Goal: Information Seeking & Learning: Learn about a topic

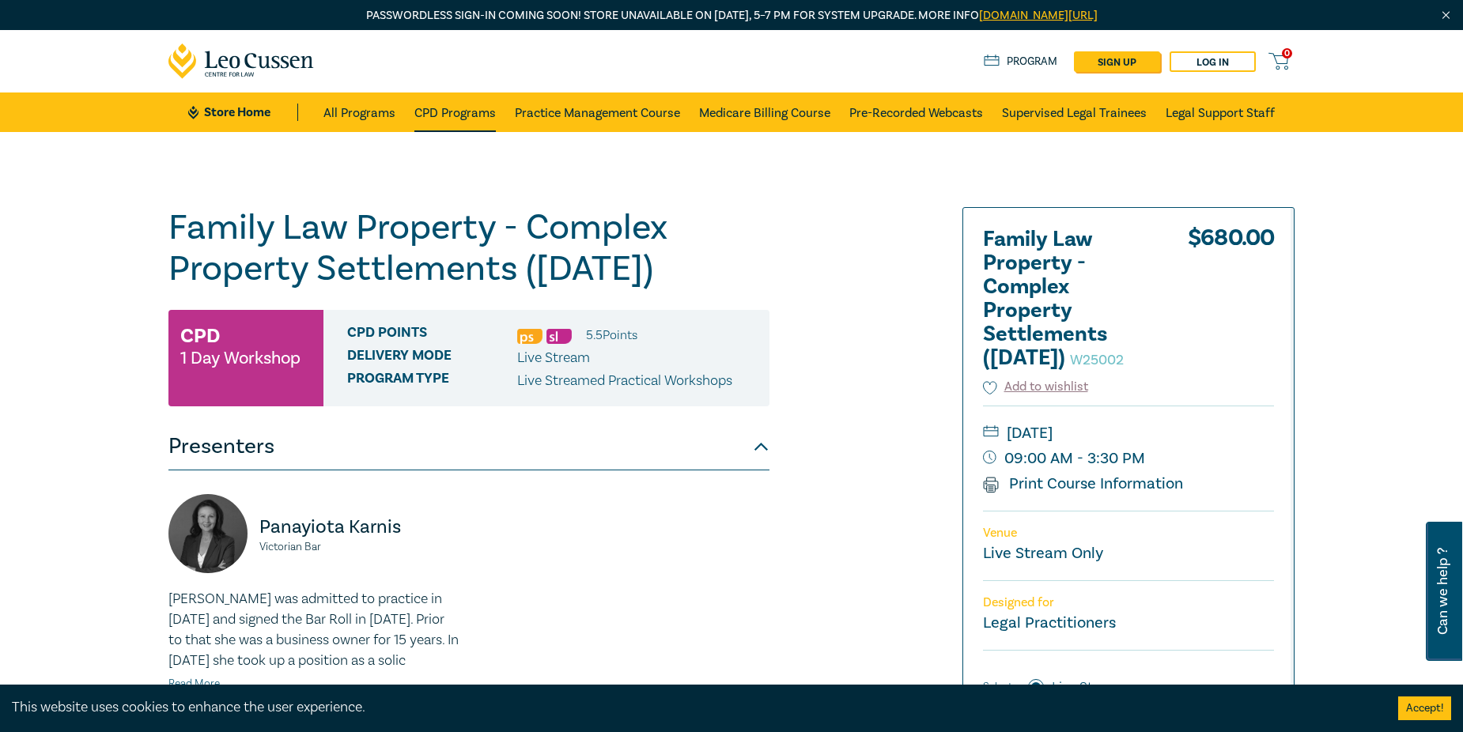
click at [460, 113] on link "CPD Programs" at bounding box center [454, 113] width 81 height 40
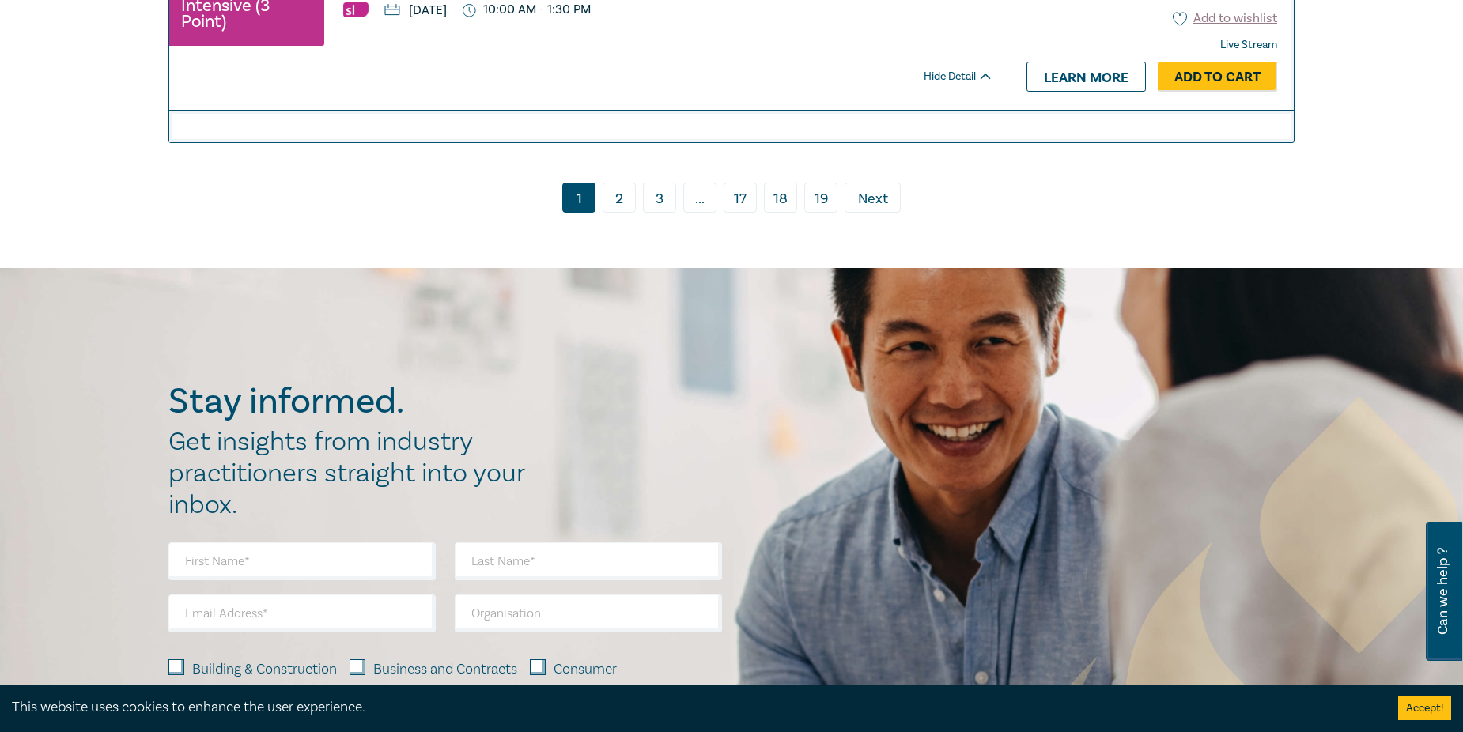
scroll to position [6722, 0]
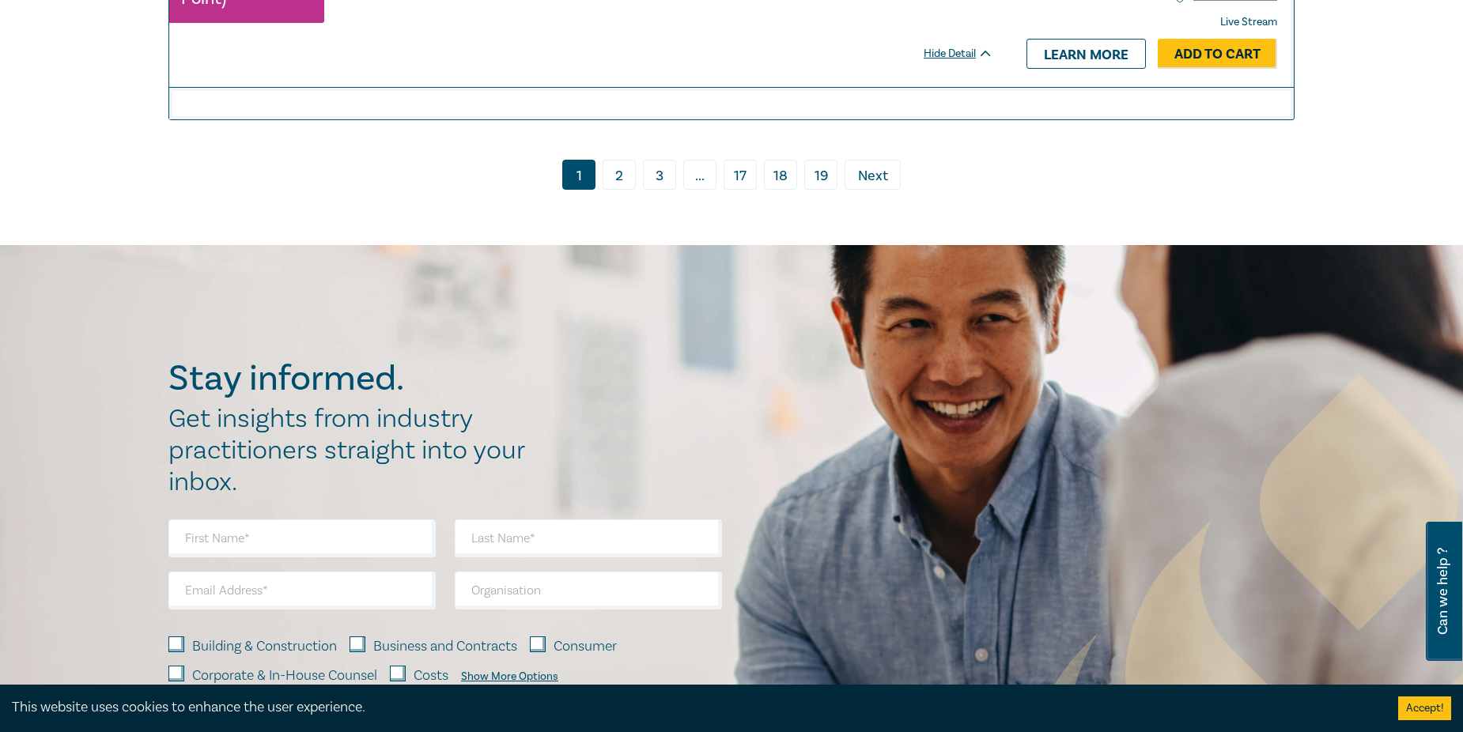
click at [610, 172] on link "2" at bounding box center [619, 175] width 33 height 30
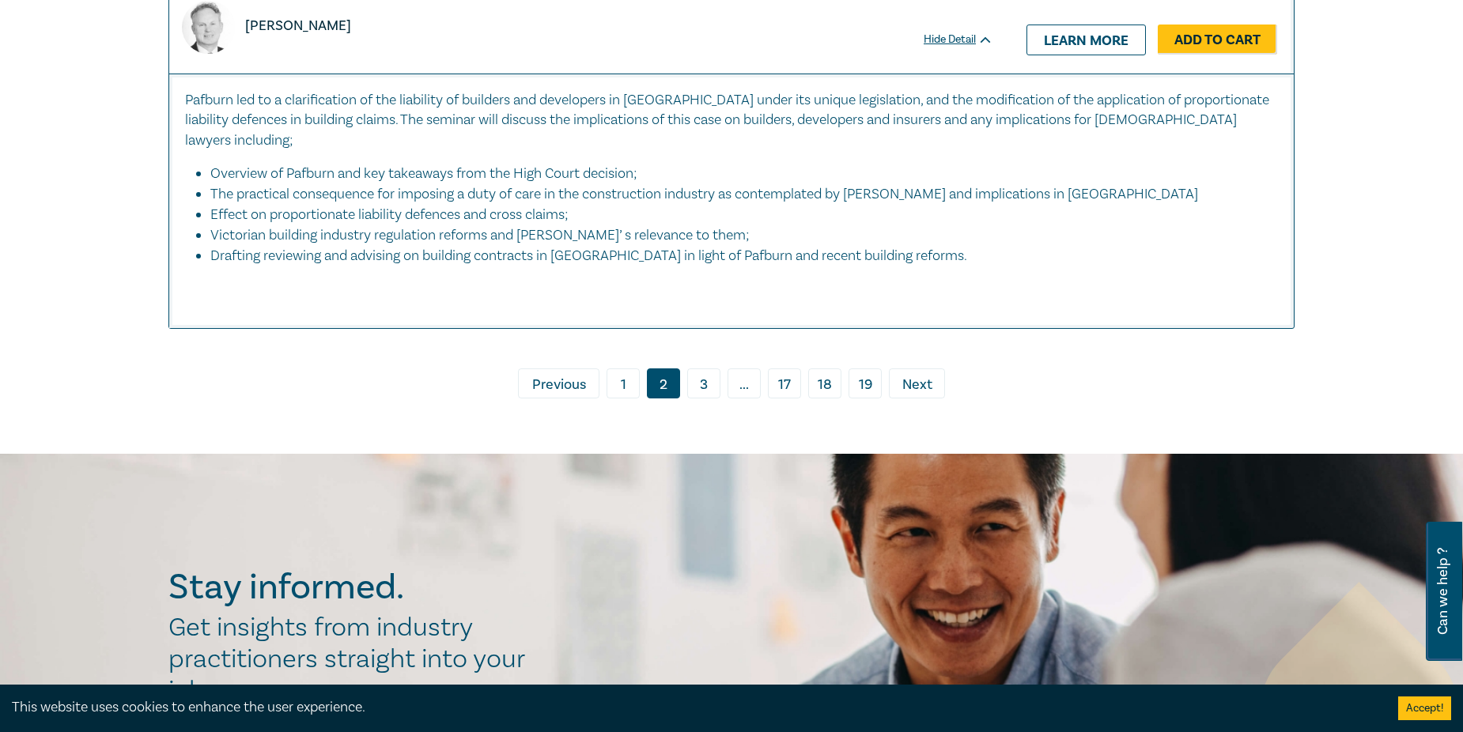
scroll to position [7829, 0]
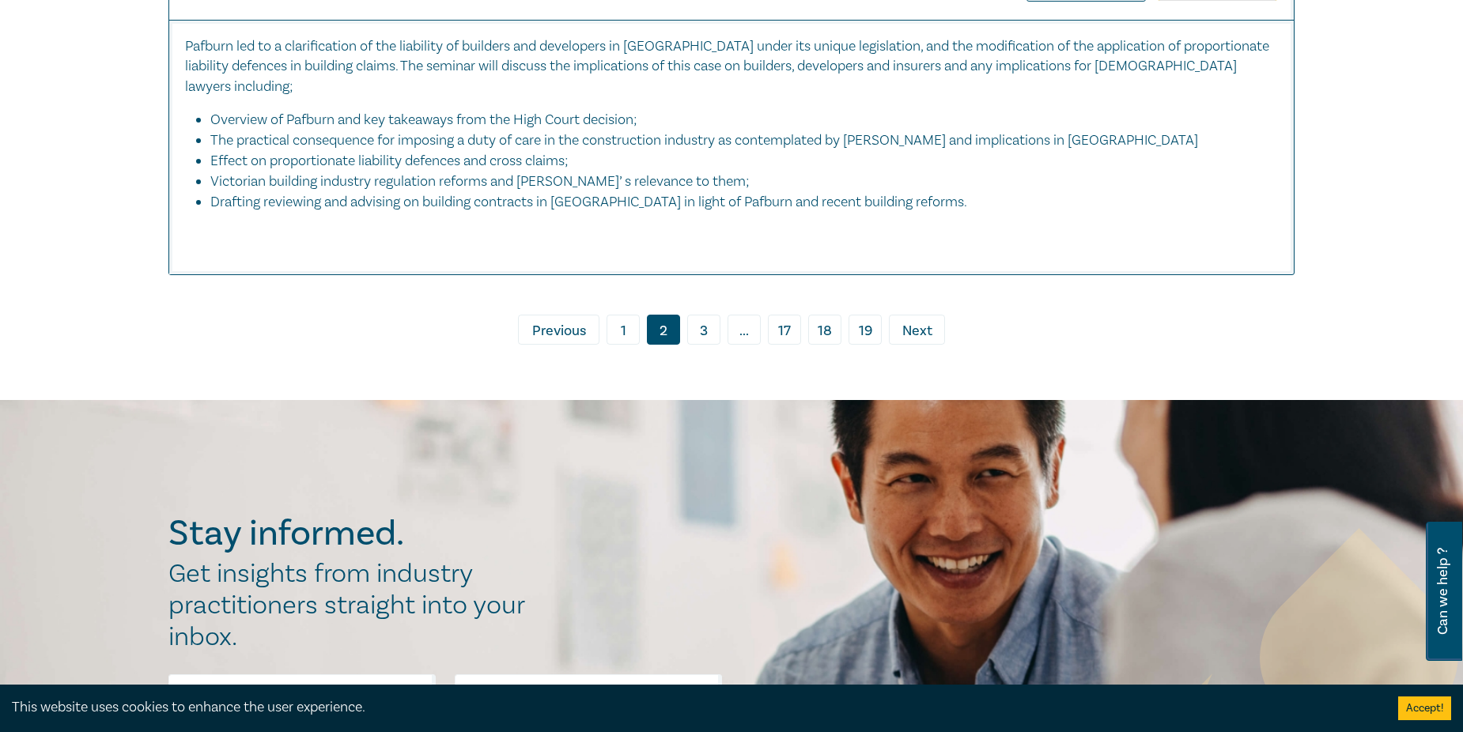
click at [705, 331] on link "3" at bounding box center [703, 330] width 33 height 30
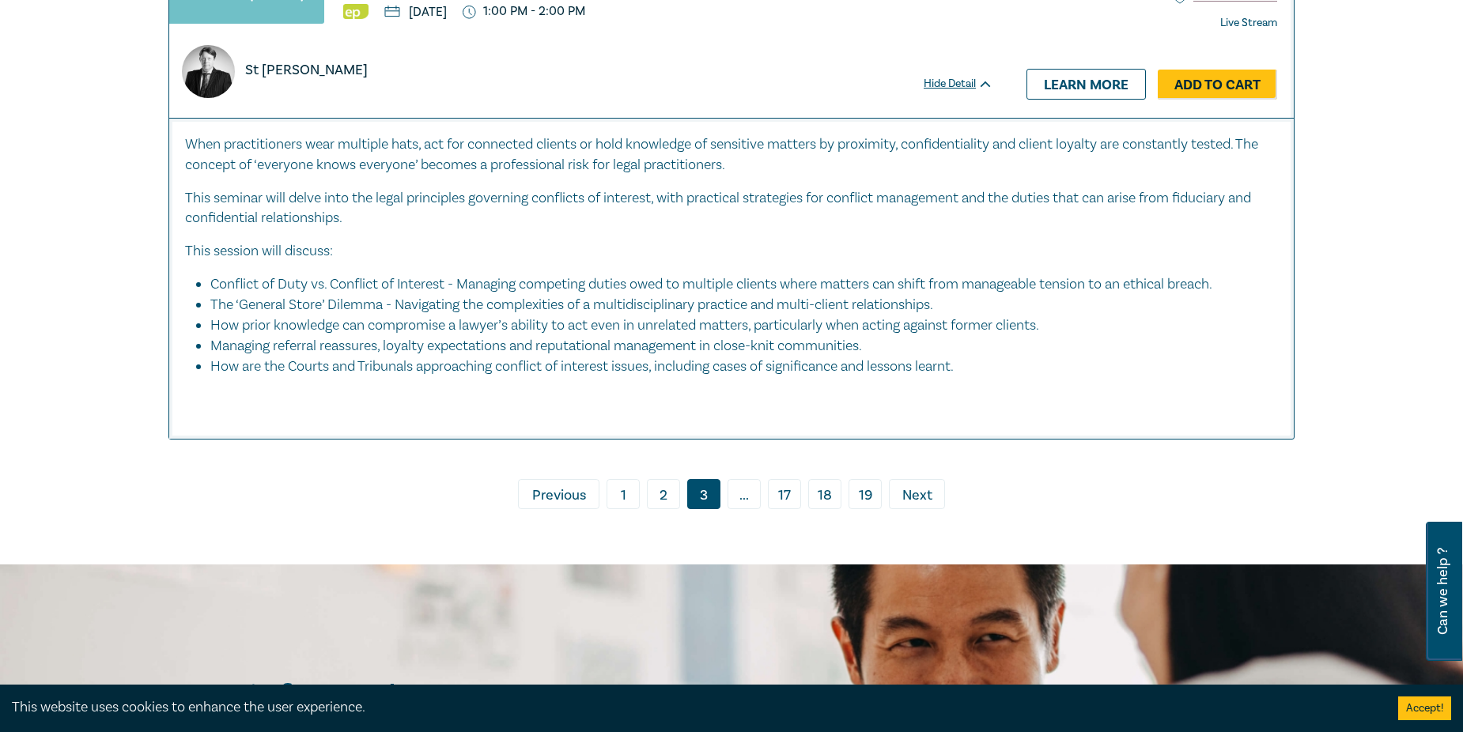
scroll to position [7671, 0]
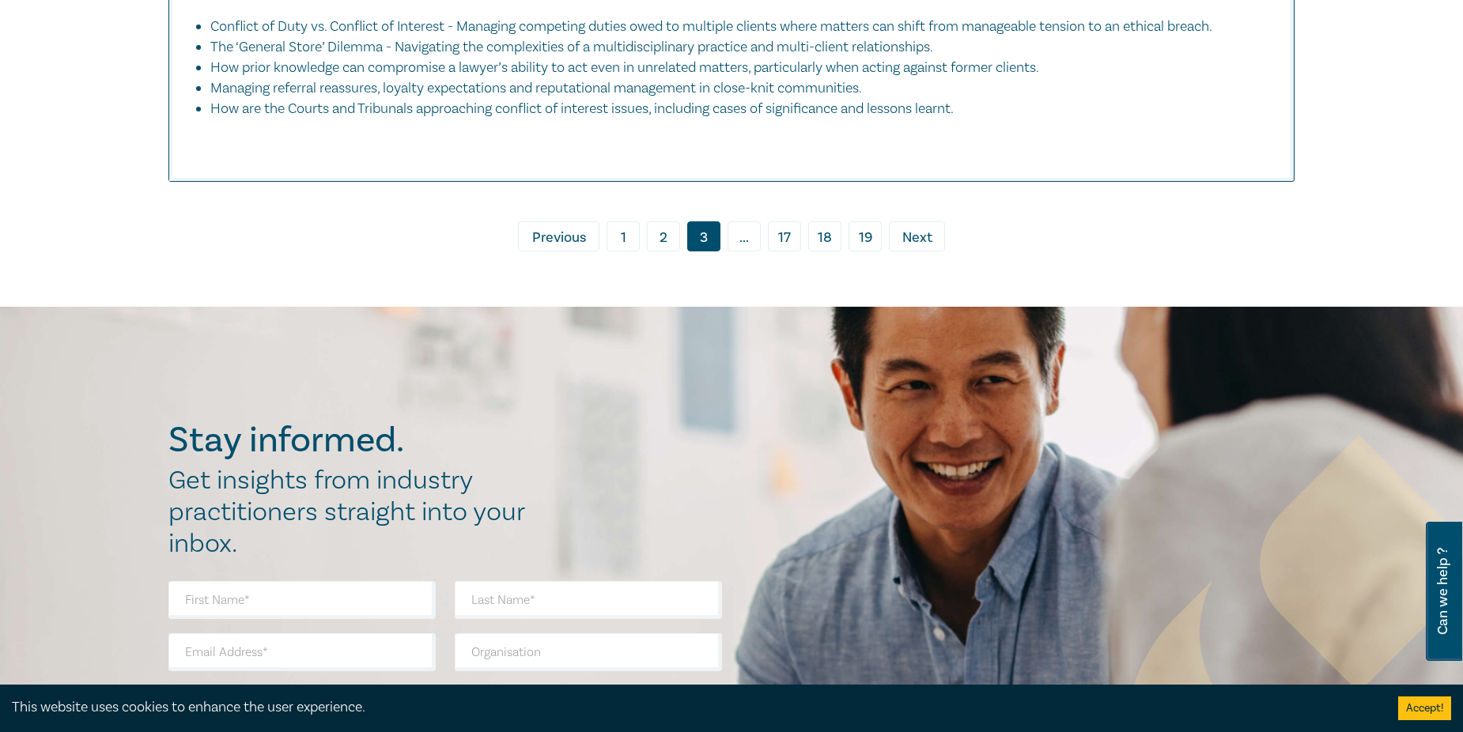
click at [750, 251] on span "..." at bounding box center [744, 236] width 33 height 30
click at [740, 251] on span "..." at bounding box center [744, 236] width 33 height 30
click at [931, 248] on span "Next" at bounding box center [917, 238] width 30 height 21
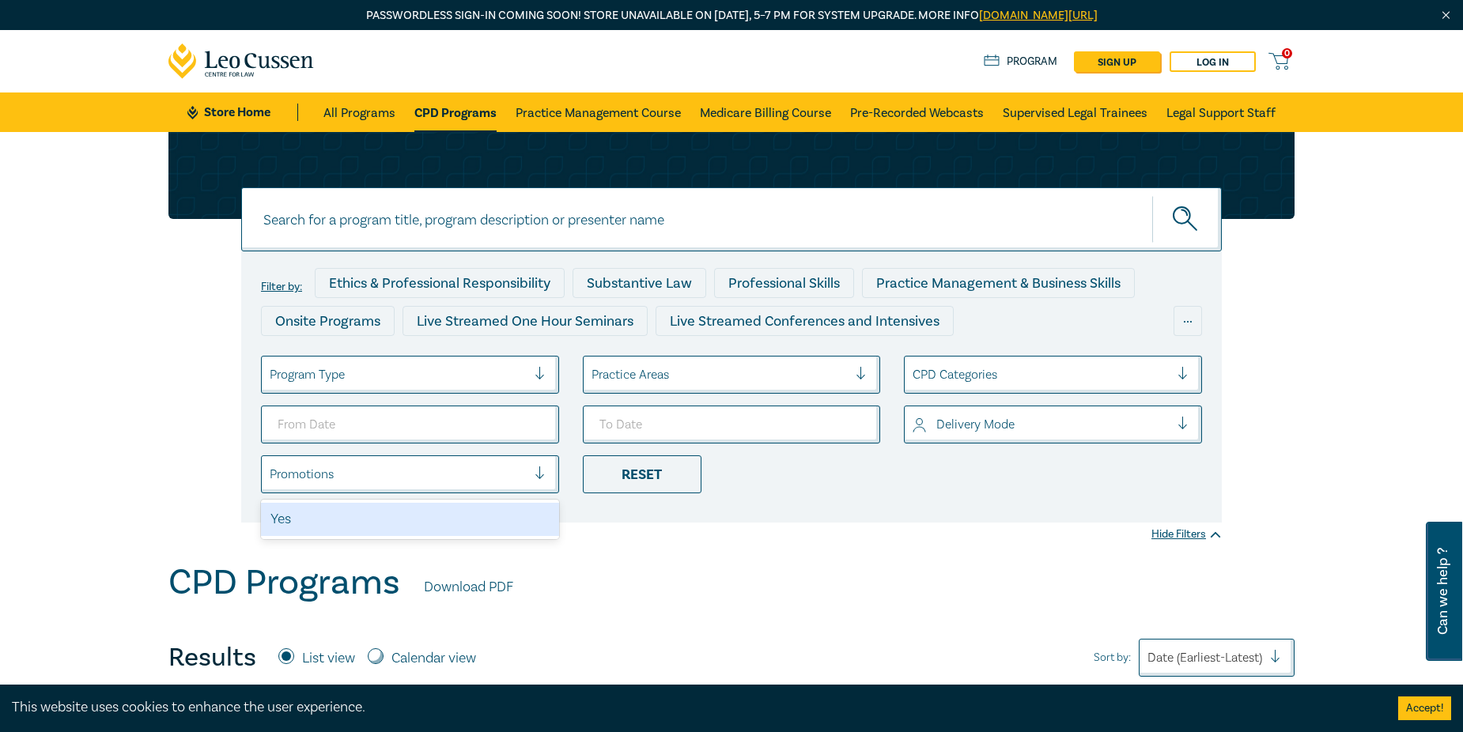
click at [519, 478] on div at bounding box center [398, 474] width 257 height 21
click at [474, 513] on div "Yes" at bounding box center [410, 519] width 298 height 33
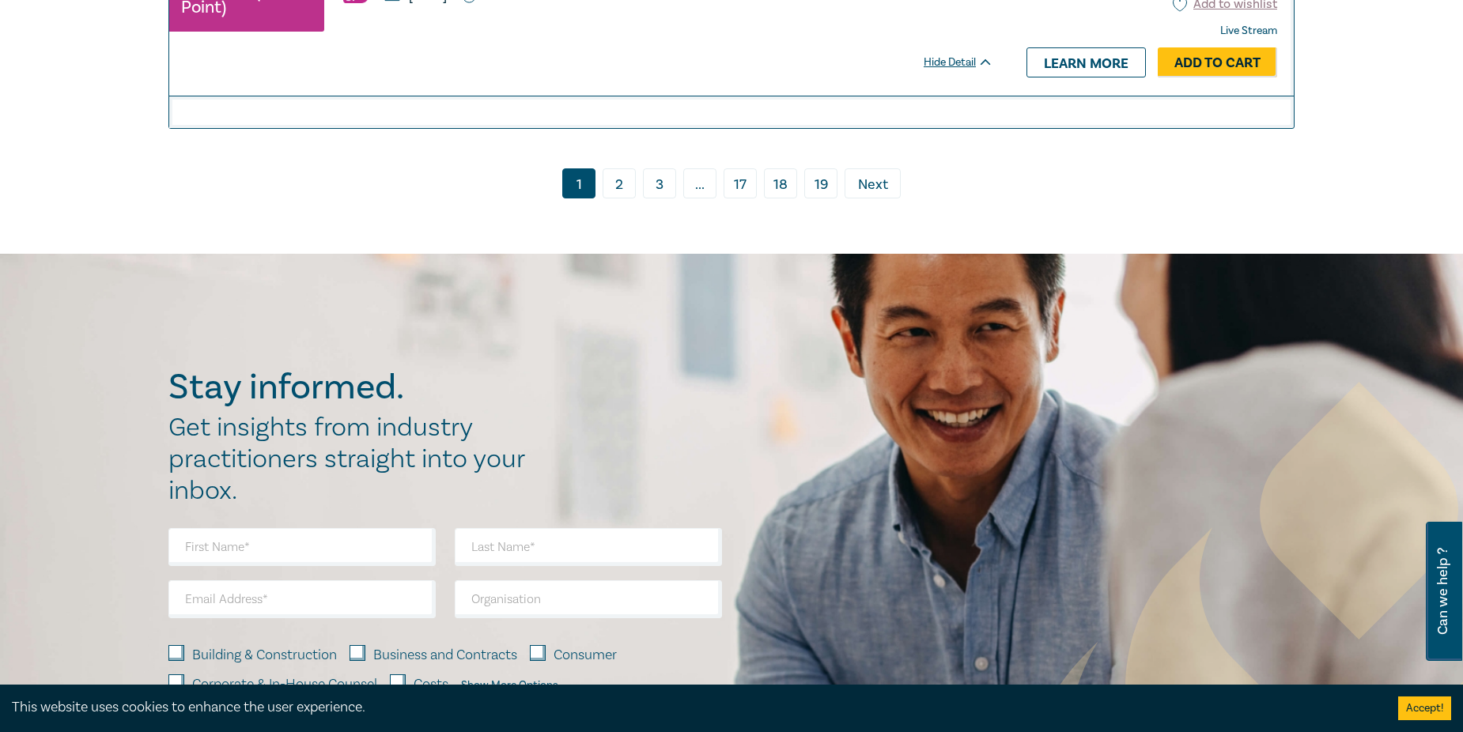
scroll to position [6564, 0]
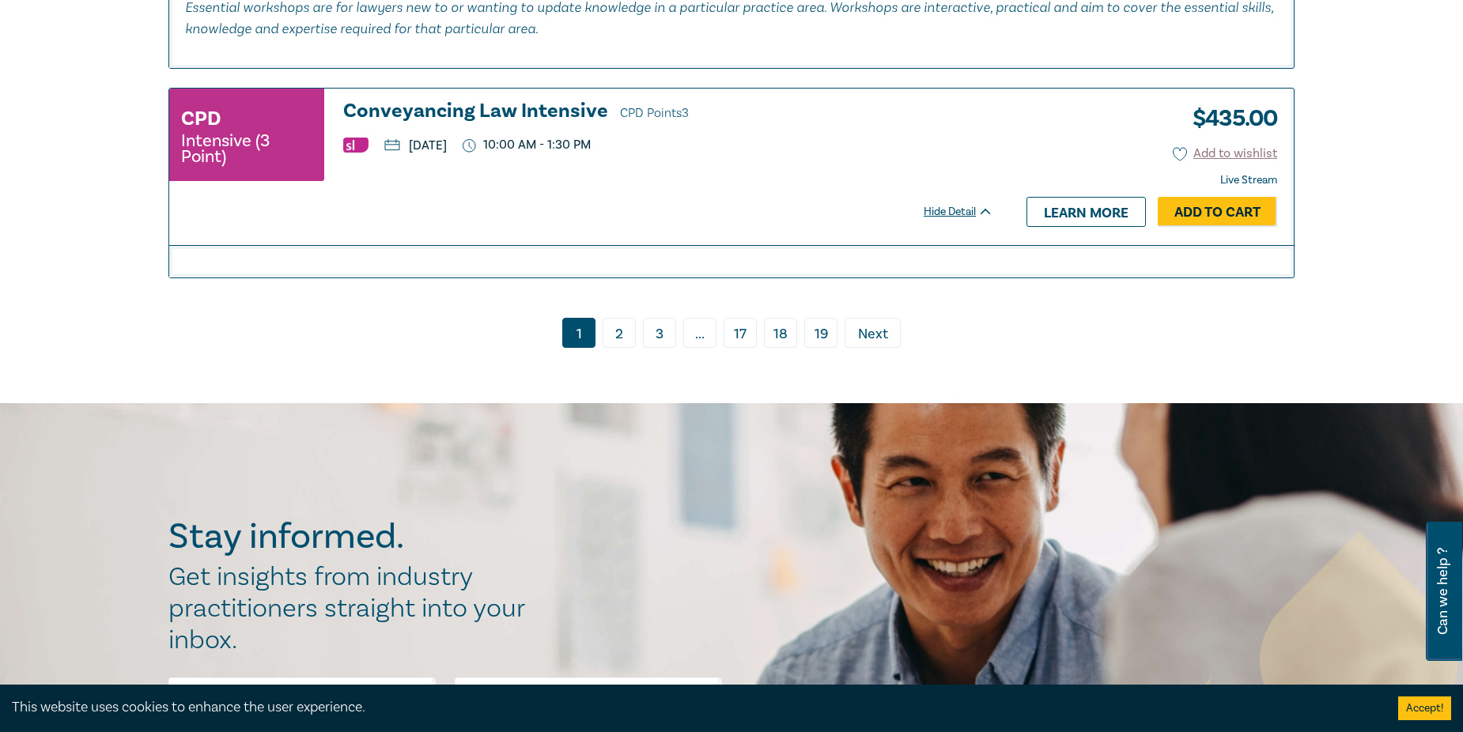
click at [885, 324] on span "Next" at bounding box center [873, 334] width 30 height 21
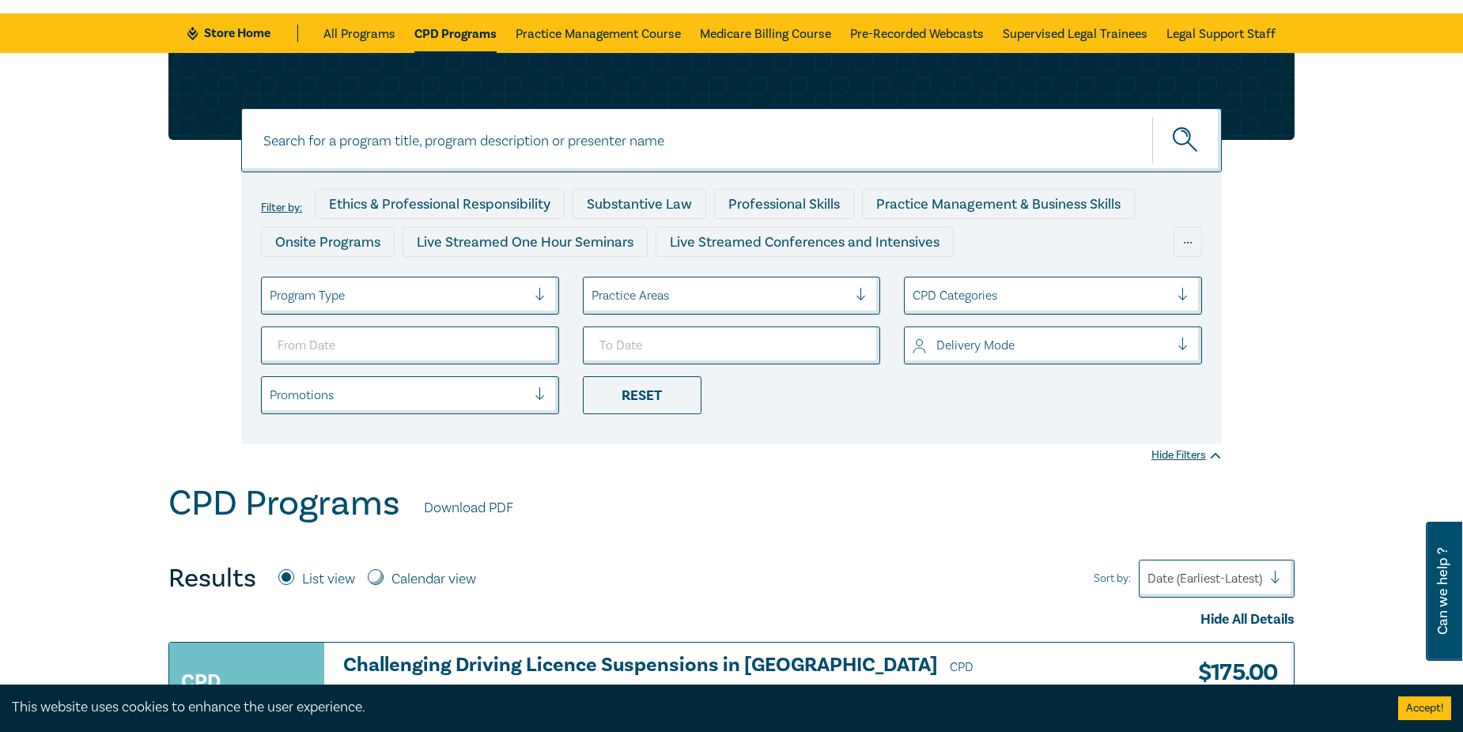
scroll to position [237, 0]
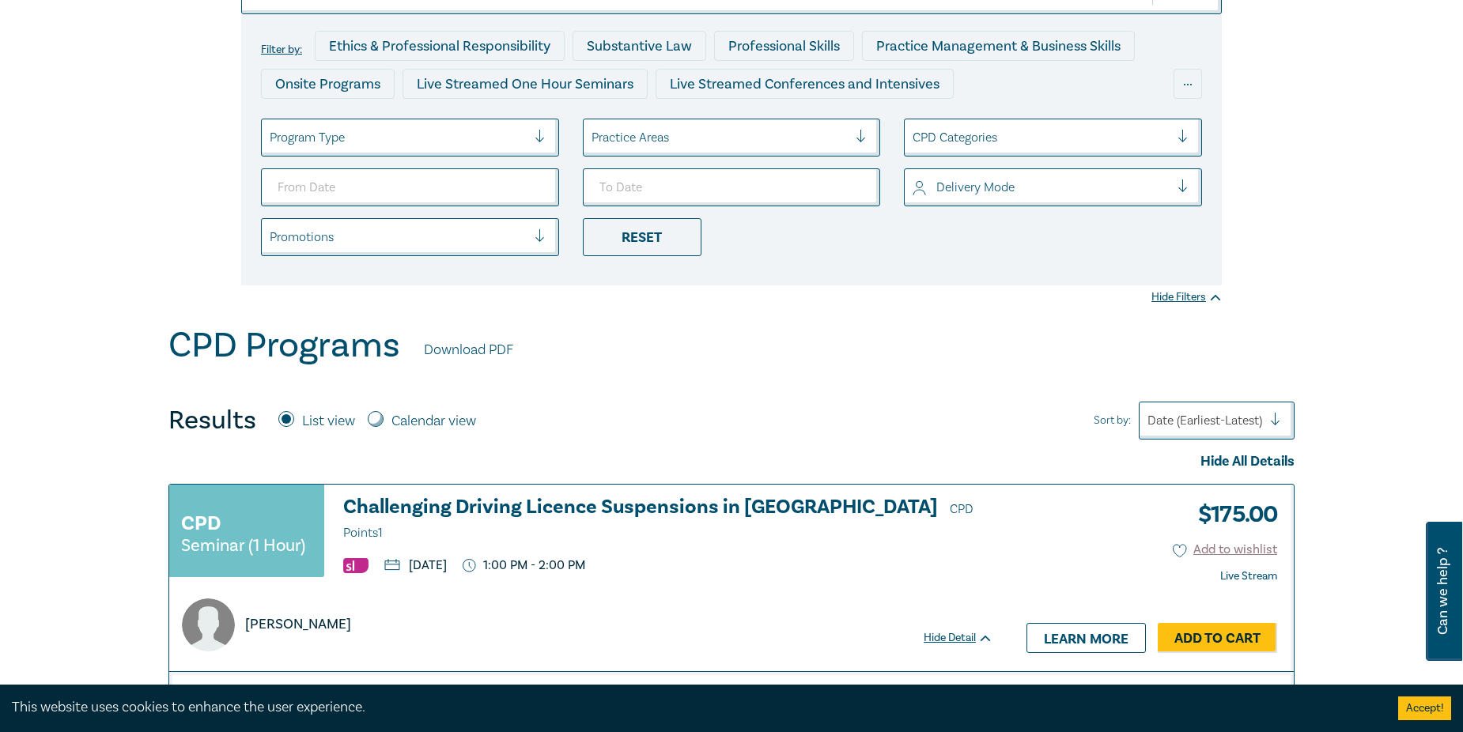
click at [378, 439] on div "Results List view Calendar view Sort by: Date (Earliest-Latest)" at bounding box center [731, 421] width 1126 height 38
click at [378, 421] on input "Calendar view" at bounding box center [376, 419] width 16 height 16
radio input "true"
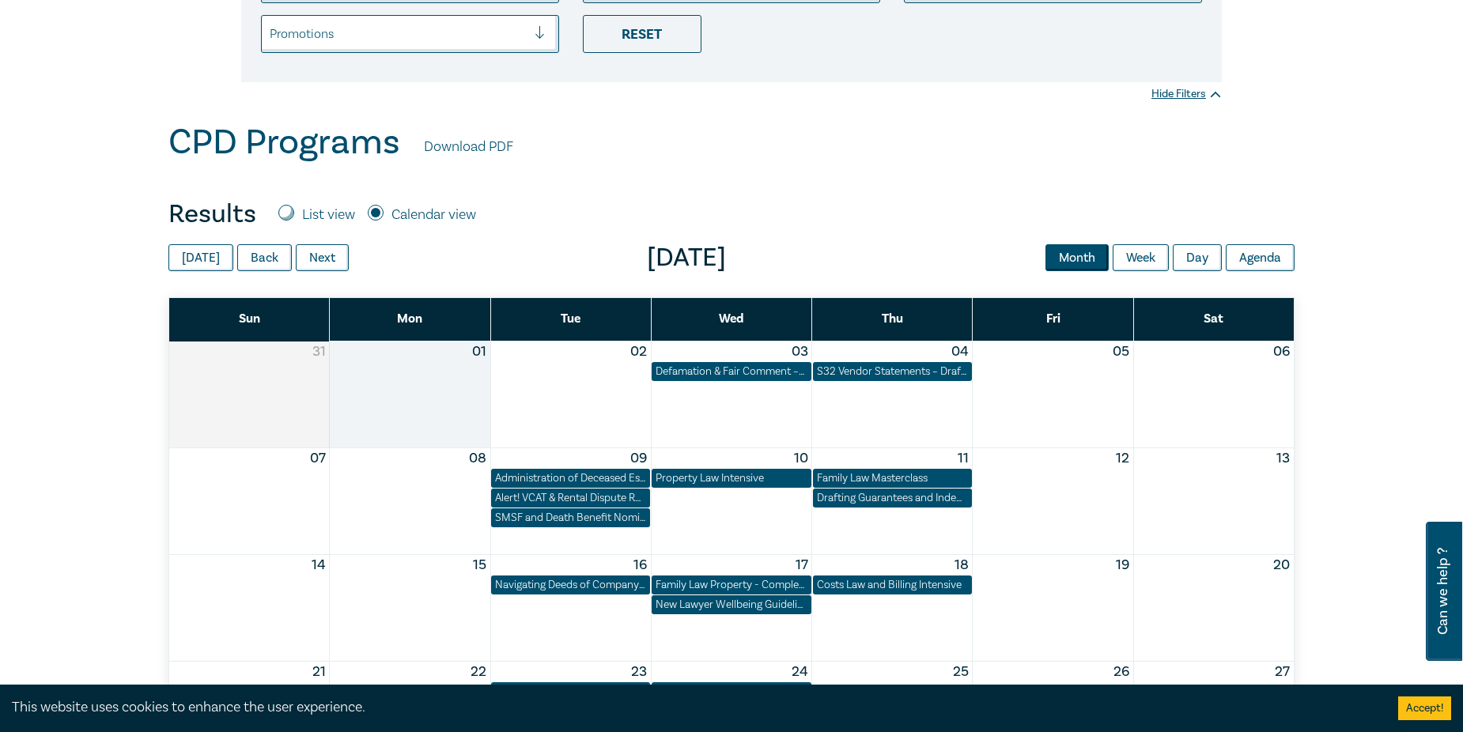
scroll to position [395, 0]
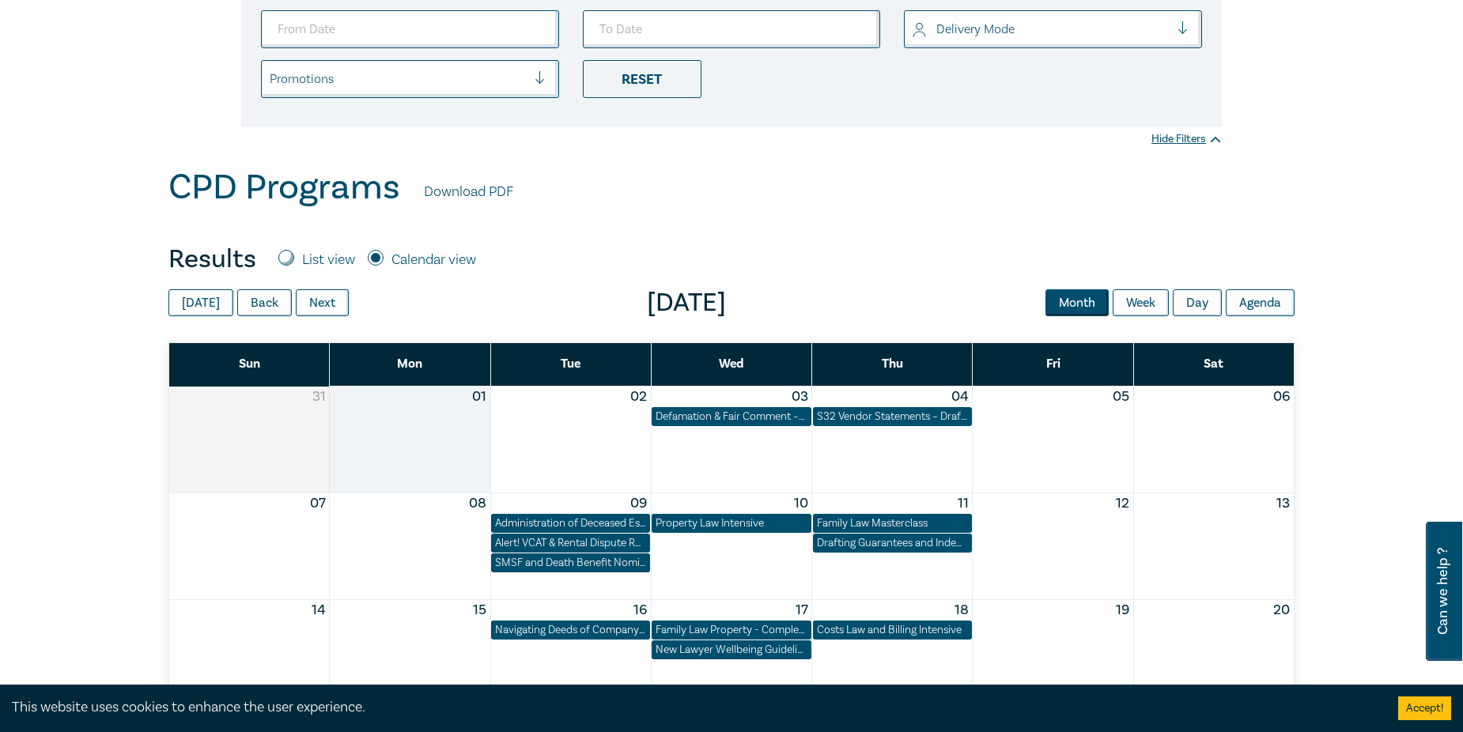
click at [303, 260] on label "List view" at bounding box center [328, 260] width 53 height 21
click at [294, 260] on input "List view" at bounding box center [286, 258] width 16 height 16
radio input "true"
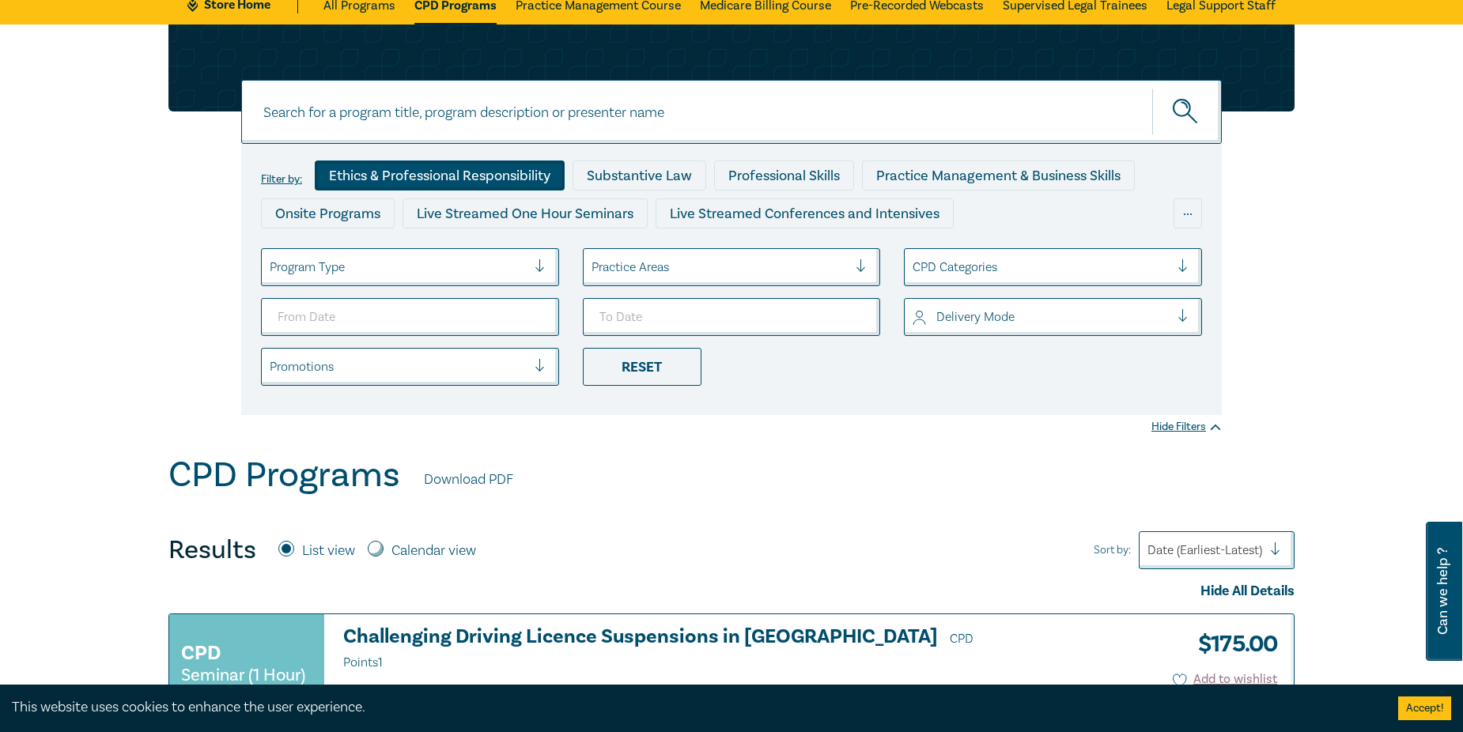
scroll to position [79, 0]
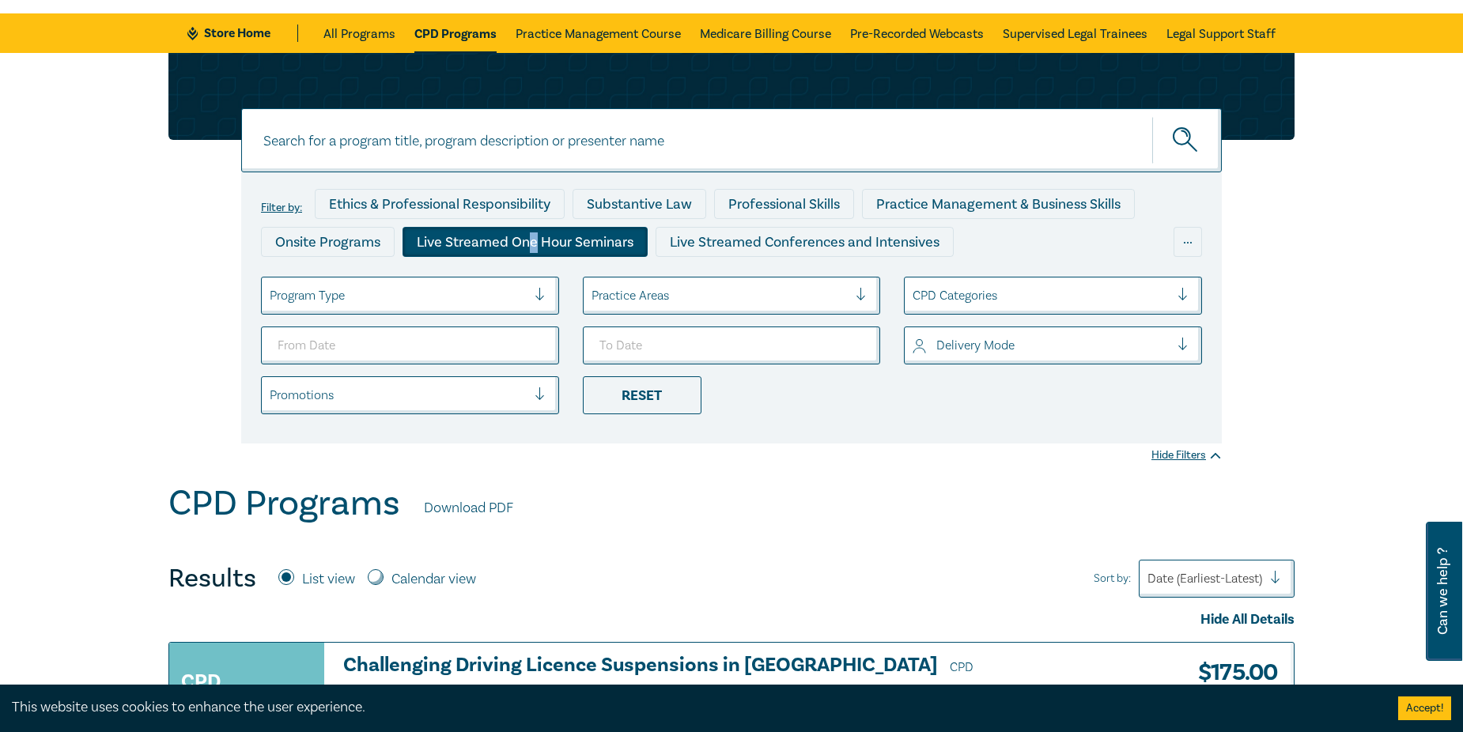
click at [534, 236] on div "Live Streamed One Hour Seminars" at bounding box center [525, 242] width 245 height 30
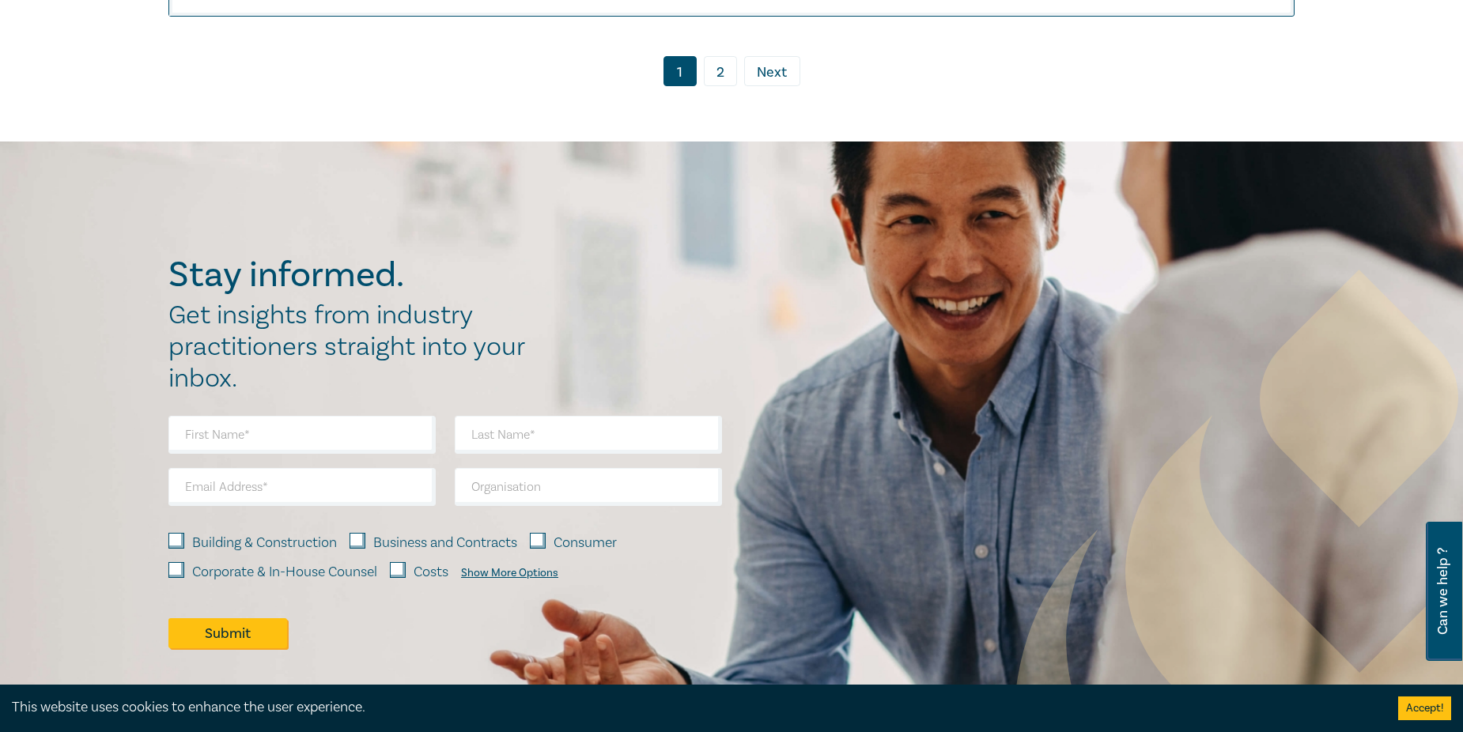
scroll to position [7728, 0]
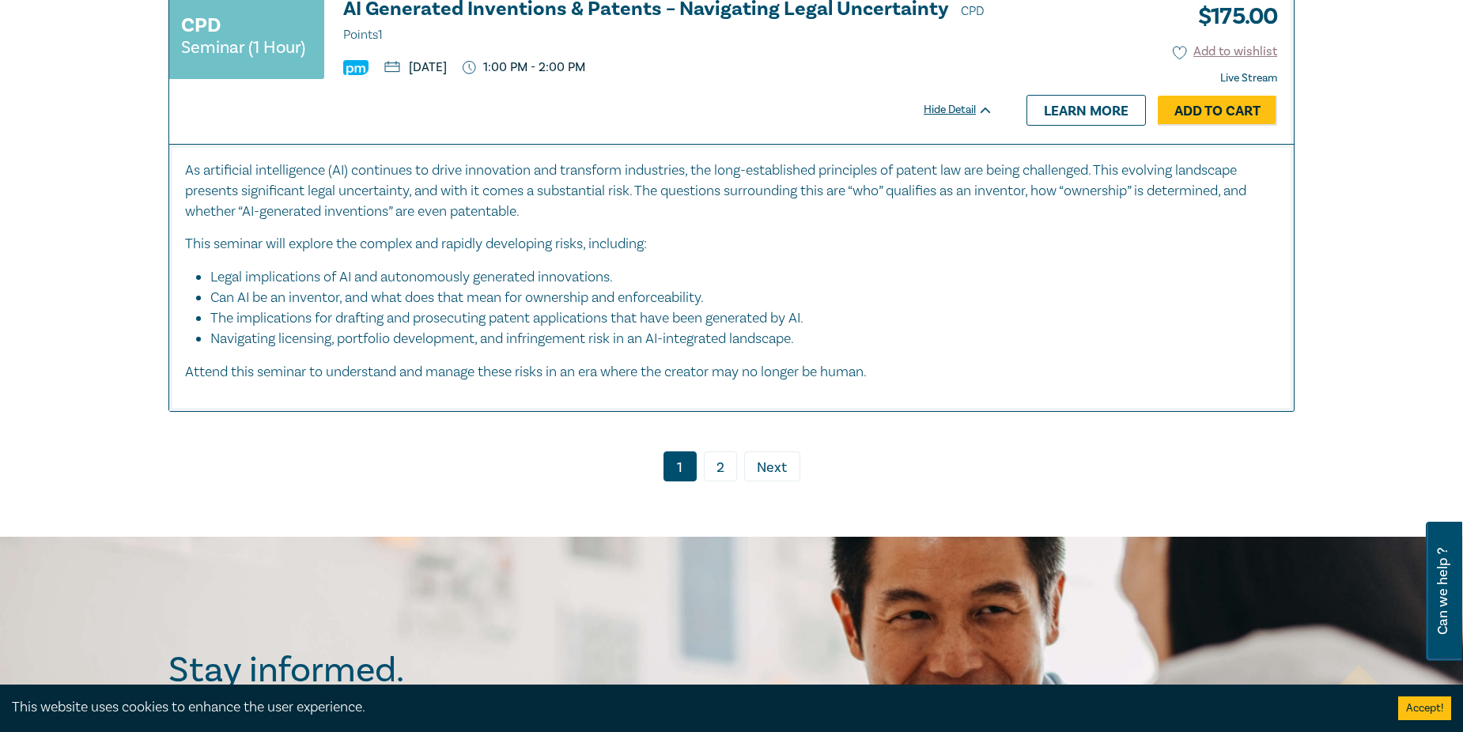
click at [805, 457] on ul "1 2 › Next" at bounding box center [731, 467] width 1126 height 30
drag, startPoint x: 792, startPoint y: 440, endPoint x: 787, endPoint y: 433, distance: 9.2
click at [788, 452] on link "› Next" at bounding box center [772, 467] width 56 height 30
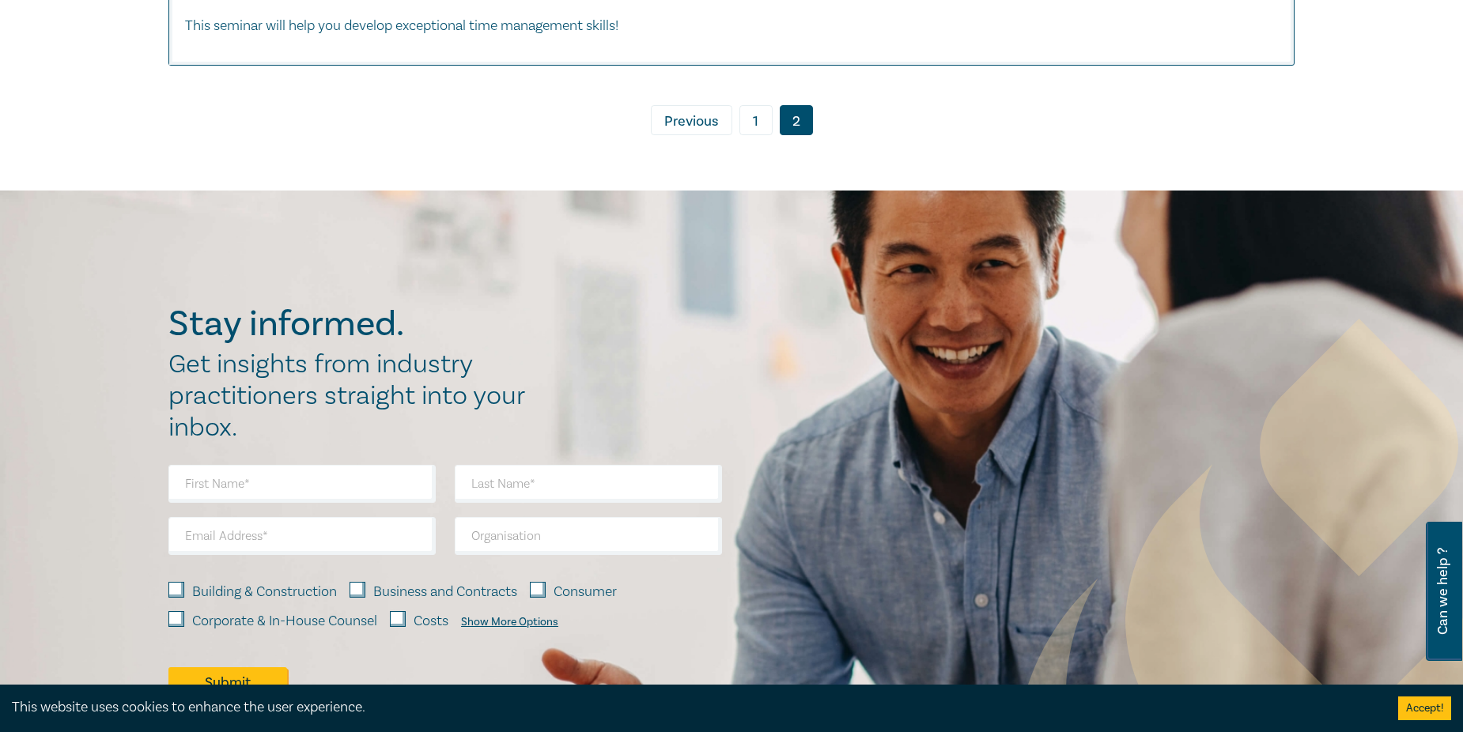
scroll to position [6722, 0]
